Goal: Find specific page/section: Find specific page/section

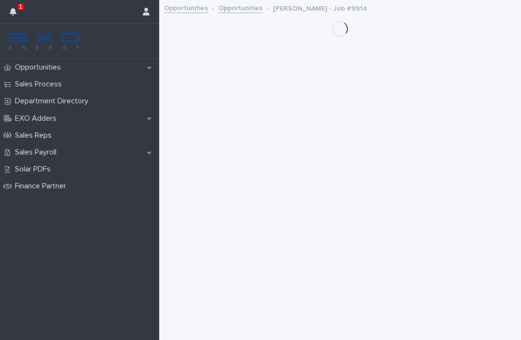
click at [30, 88] on p "Sales Process" at bounding box center [40, 84] width 58 height 9
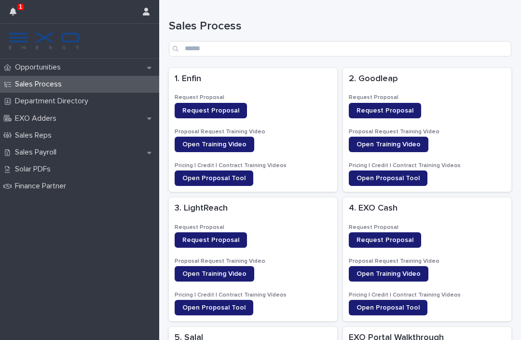
click at [19, 17] on button "button" at bounding box center [13, 11] width 18 height 23
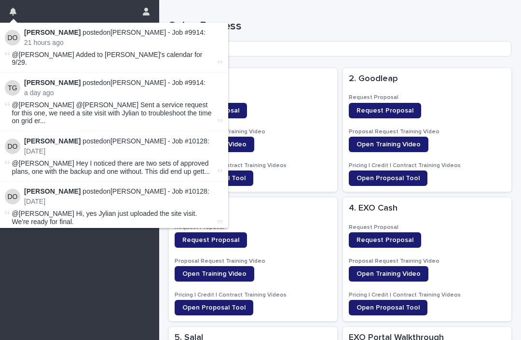
click at [111, 36] on link "[PERSON_NAME] - Job #9914" at bounding box center [157, 32] width 93 height 8
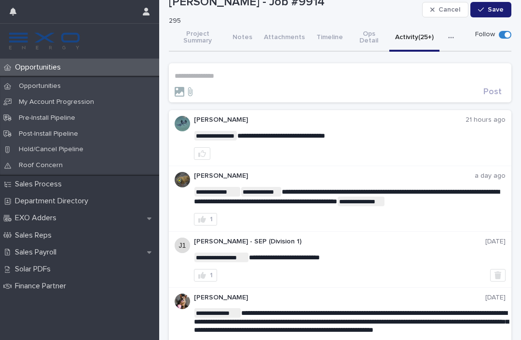
scroll to position [22, 0]
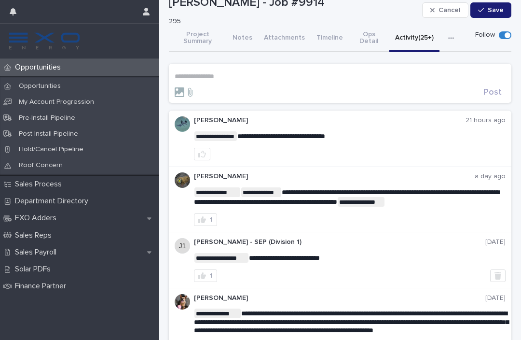
click at [38, 249] on p "Sales Payroll" at bounding box center [37, 252] width 53 height 9
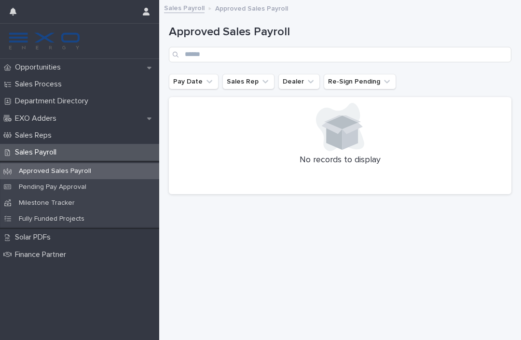
click at [24, 68] on p "Opportunities" at bounding box center [39, 67] width 57 height 9
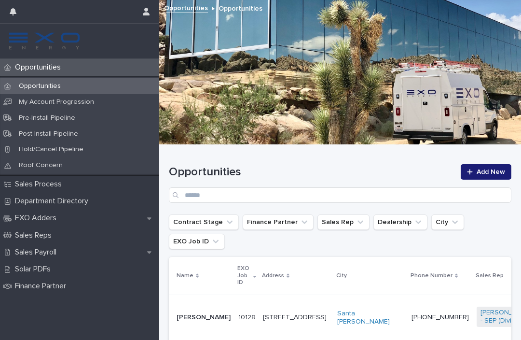
click at [188, 313] on p "[PERSON_NAME]" at bounding box center [204, 317] width 54 height 8
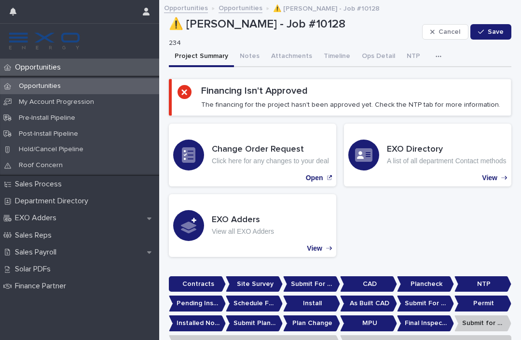
click at [36, 82] on p "Opportunities" at bounding box center [39, 86] width 57 height 8
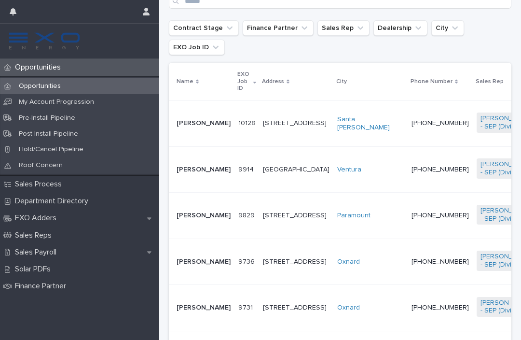
click at [197, 174] on p "[PERSON_NAME]" at bounding box center [204, 170] width 54 height 8
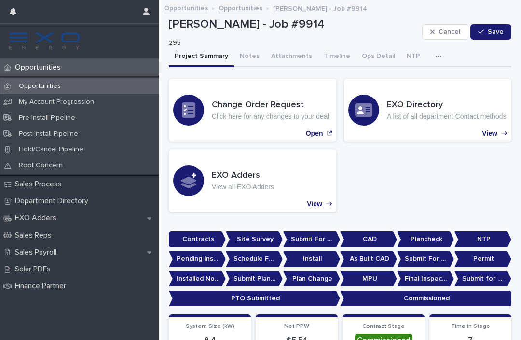
click at [244, 55] on button "Notes" at bounding box center [249, 57] width 31 height 20
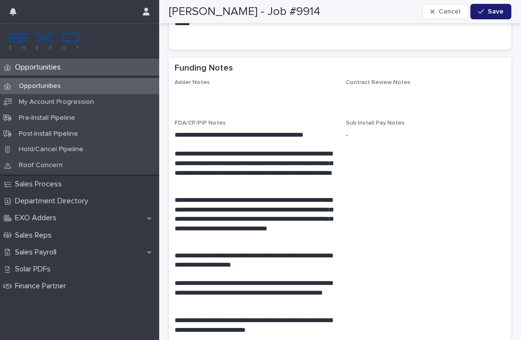
scroll to position [1958, 0]
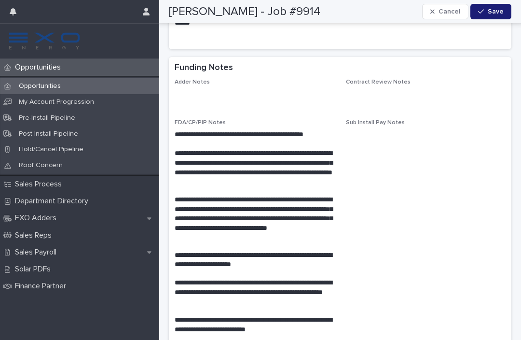
click at [33, 254] on div "Sales Payroll" at bounding box center [79, 252] width 159 height 17
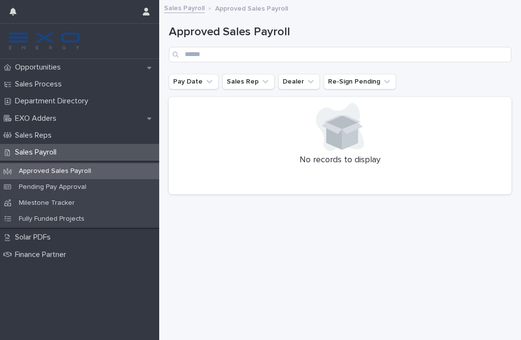
click at [26, 189] on p "Pending Pay Approval" at bounding box center [52, 187] width 83 height 8
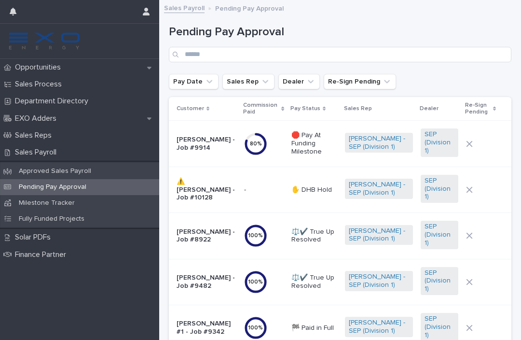
click at [195, 142] on p "[PERSON_NAME] - Job #9914" at bounding box center [207, 144] width 60 height 16
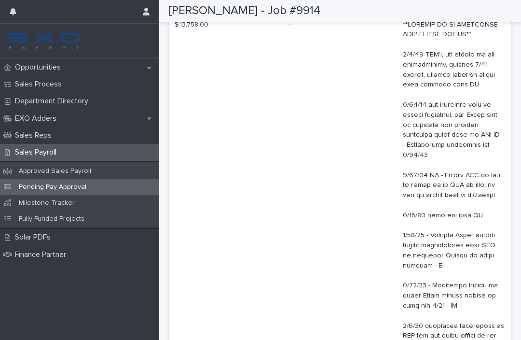
scroll to position [542, 0]
click at [28, 65] on p "Opportunities" at bounding box center [39, 67] width 57 height 9
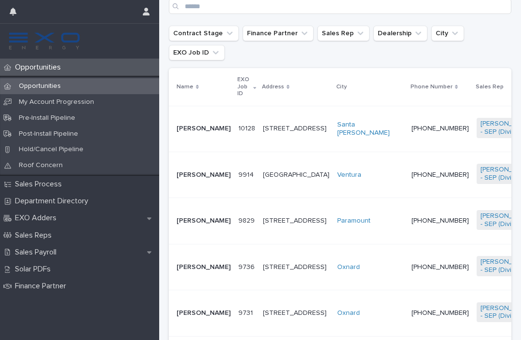
scroll to position [189, 0]
